Goal: Register for event/course

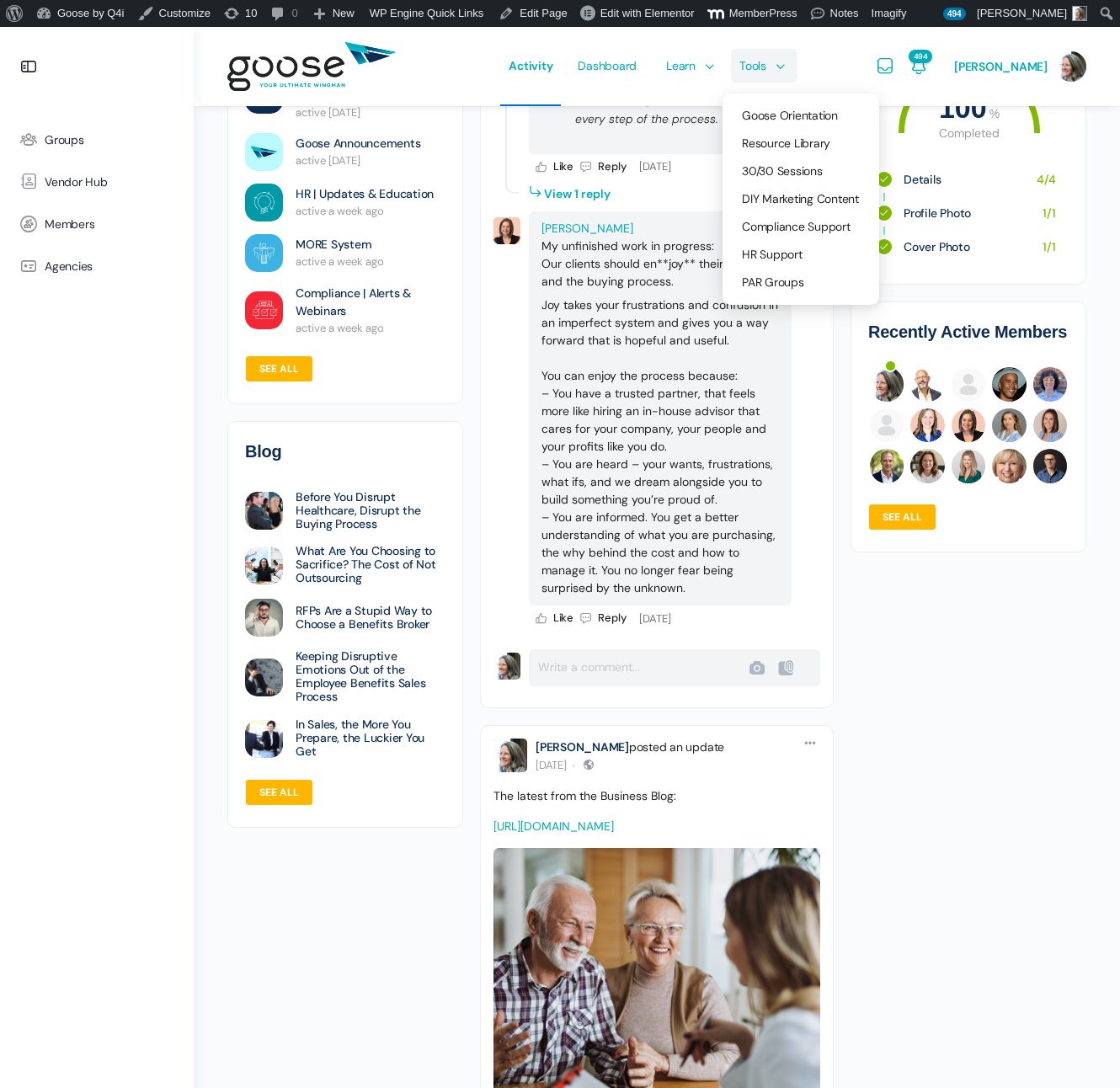
scroll to position [3304, 0]
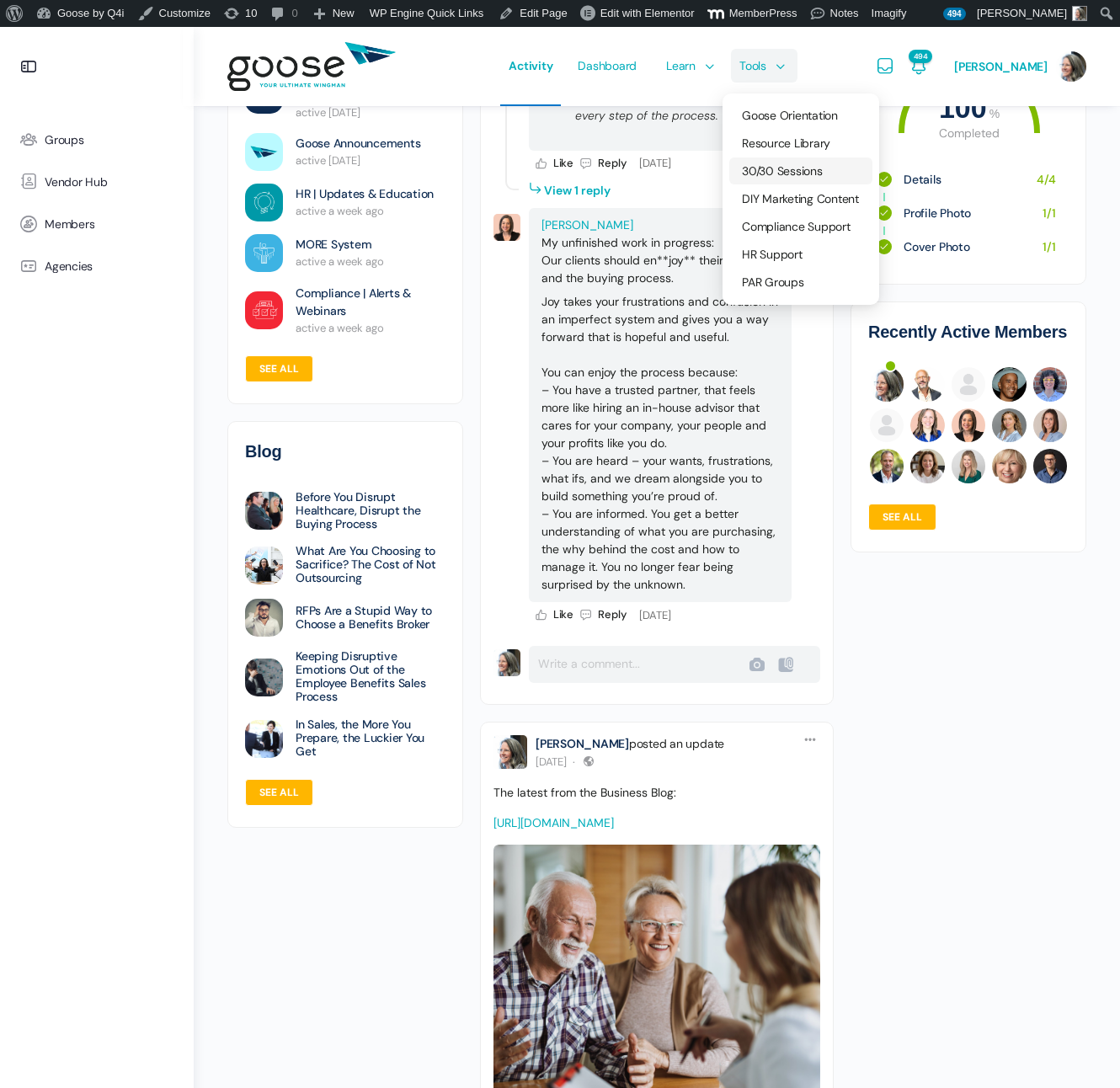
click at [784, 160] on link "30/30 Sessions" at bounding box center [801, 170] width 143 height 27
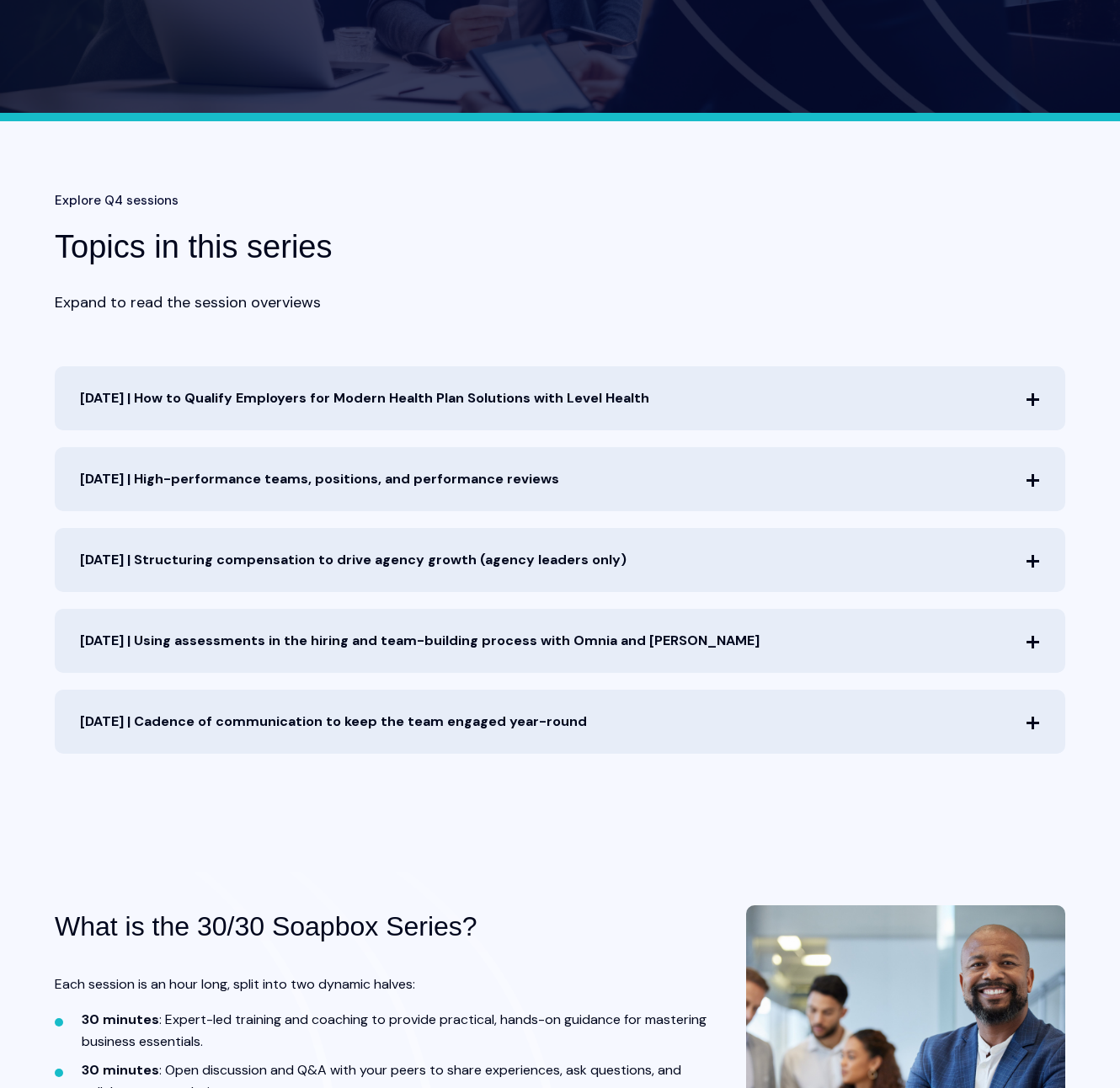
scroll to position [473, 0]
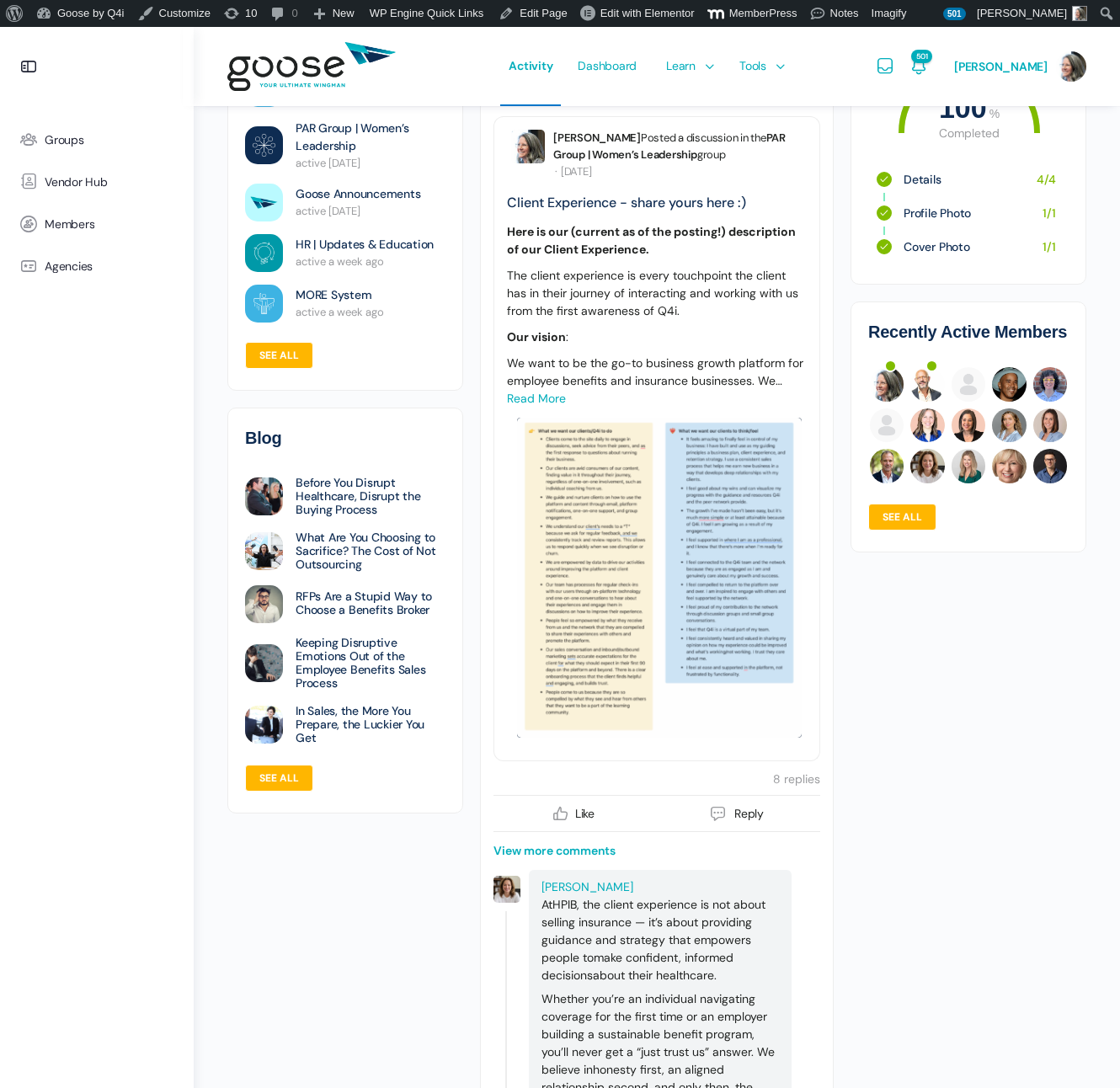
scroll to position [2152, 0]
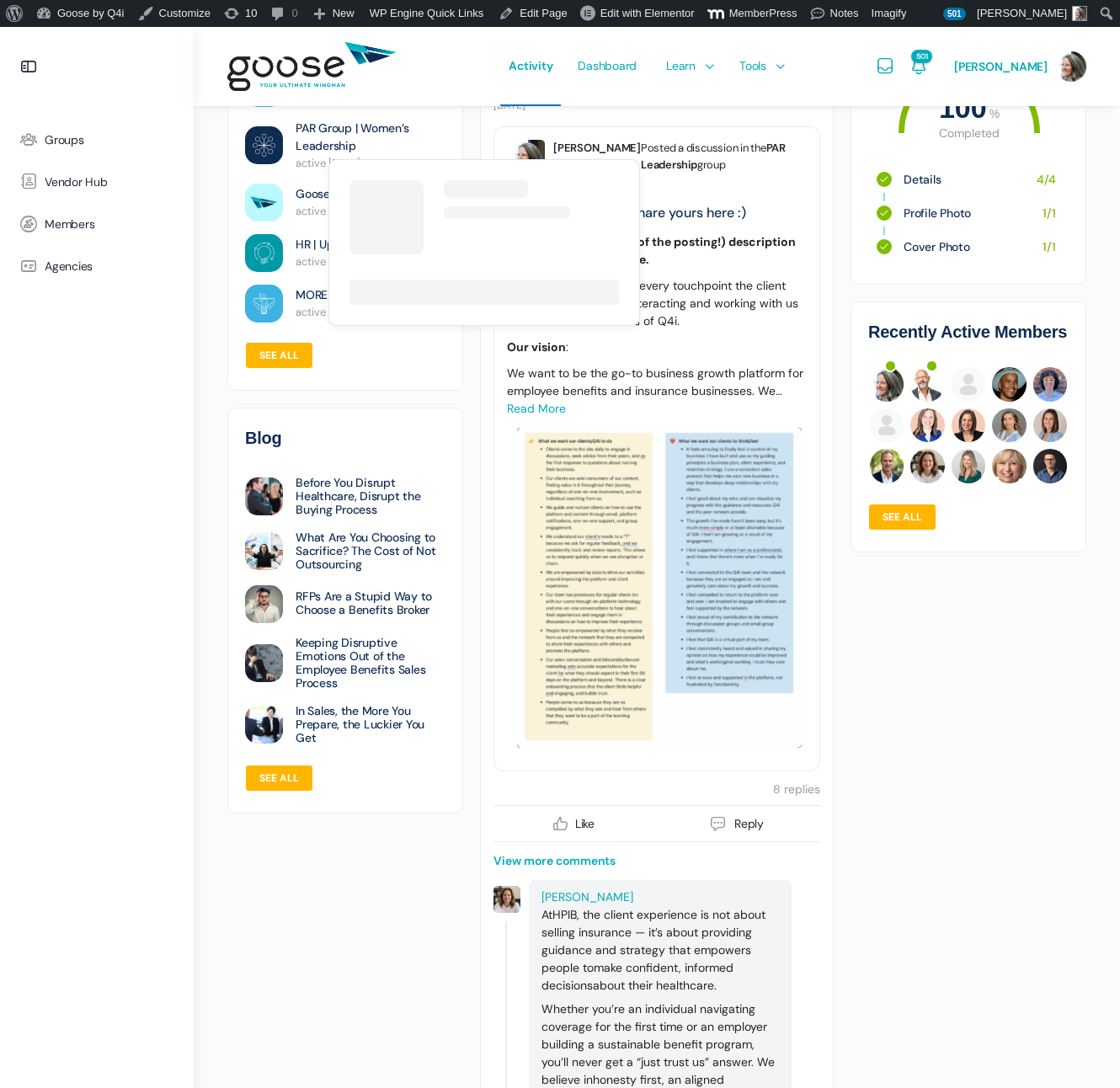
click at [319, 134] on link "PAR Group | Women’s Leadership" at bounding box center [371, 137] width 150 height 36
